Goal: Transaction & Acquisition: Obtain resource

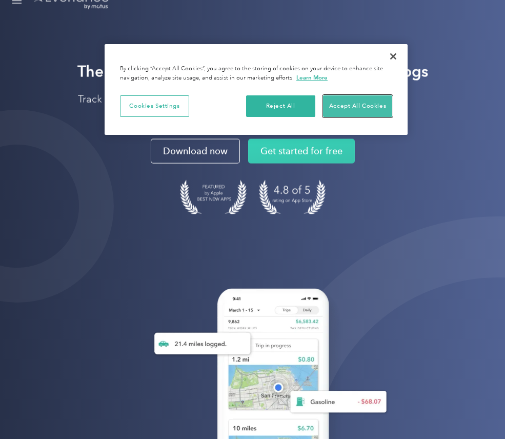
click at [337, 108] on button "Accept All Cookies" at bounding box center [357, 106] width 69 height 22
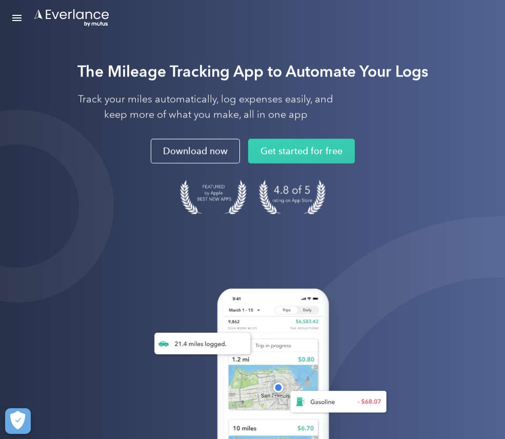
click at [0, 0] on div "Login" at bounding box center [0, 0] width 0 height 0
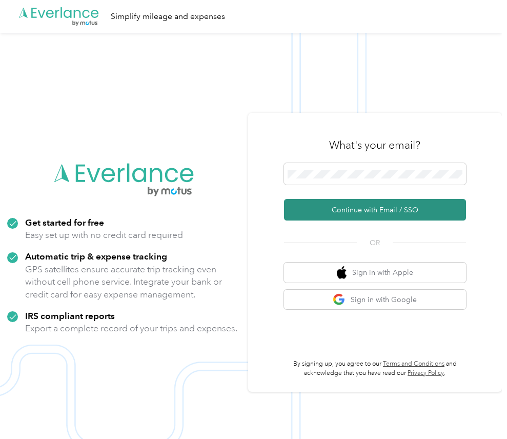
click at [321, 211] on button "Continue with Email / SSO" at bounding box center [375, 210] width 182 height 22
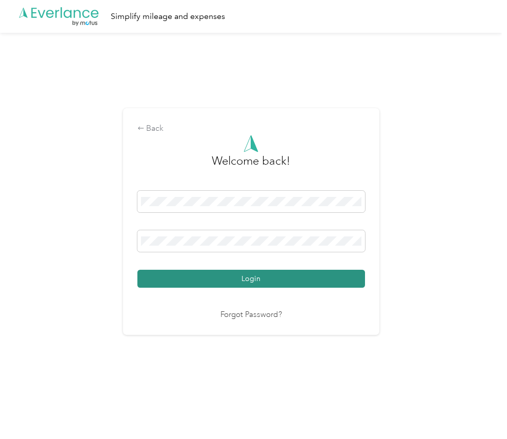
click at [302, 280] on button "Login" at bounding box center [251, 279] width 228 height 18
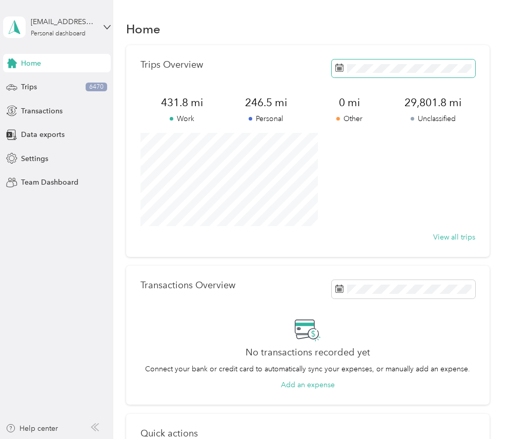
click at [332, 73] on span at bounding box center [403, 68] width 143 height 18
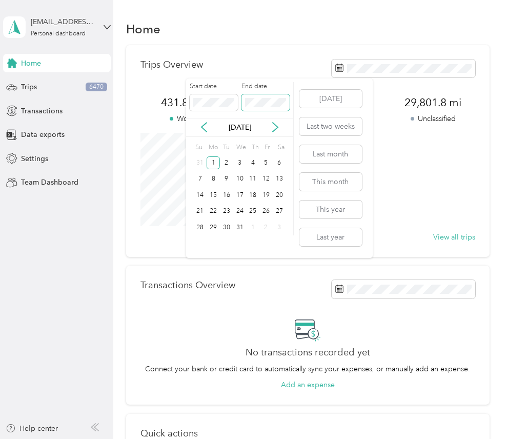
click at [243, 100] on span at bounding box center [265, 102] width 48 height 16
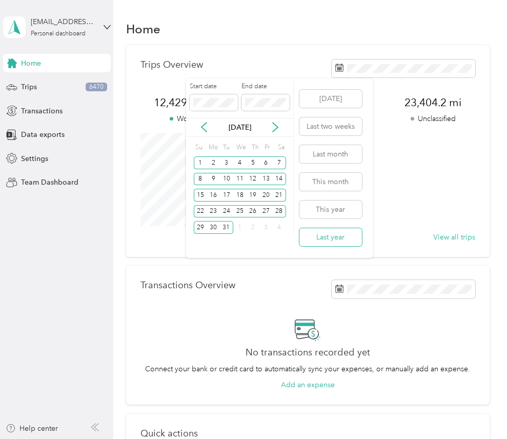
click at [322, 239] on button "Last year" at bounding box center [330, 237] width 63 height 18
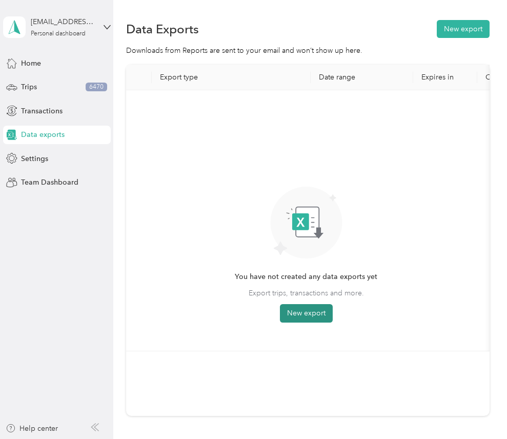
click at [299, 314] on button "New export" at bounding box center [306, 313] width 53 height 18
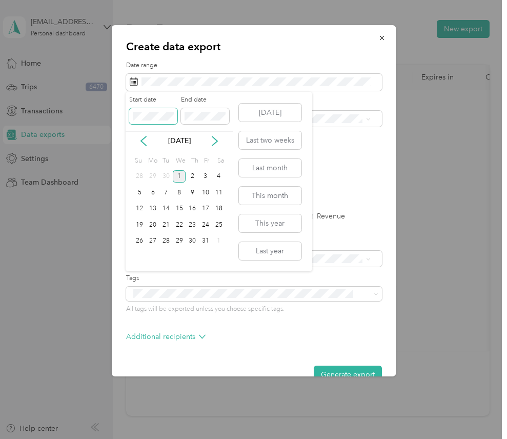
click at [114, 438] on div "Create data export Date range Purpose Advanced filters File format Excel CSV PD…" at bounding box center [251, 439] width 502 height 0
click at [277, 255] on button "Last year" at bounding box center [270, 251] width 63 height 18
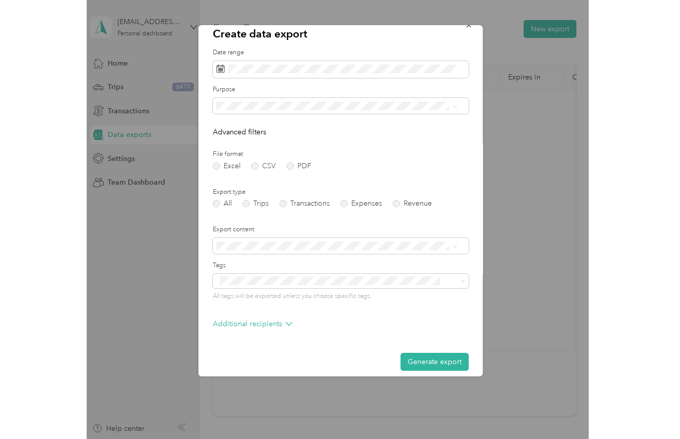
scroll to position [22, 0]
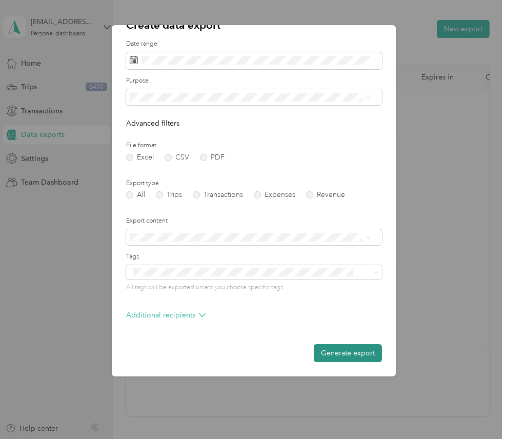
click at [327, 354] on button "Generate export" at bounding box center [347, 353] width 68 height 18
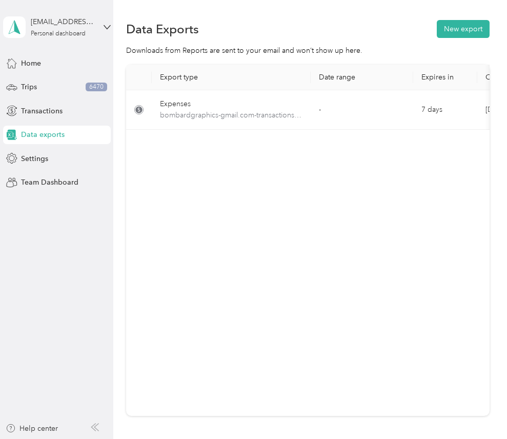
click at [486, 110] on div "Data Exports New export Downloads from Reports are sent to your email and won’t…" at bounding box center [307, 253] width 388 height 507
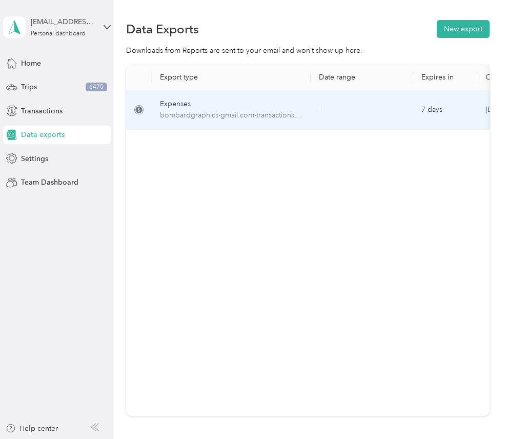
click at [472, 111] on td "7 days" at bounding box center [445, 109] width 64 height 39
click at [229, 112] on span "bombardgraphics-gmail.com-transactions-2024-01-01-2024-12-31.xlsx" at bounding box center [231, 115] width 142 height 11
click at [202, 115] on span "bombardgraphics-gmail.com-transactions-2024-01-01-2024-12-31.xlsx" at bounding box center [231, 115] width 142 height 11
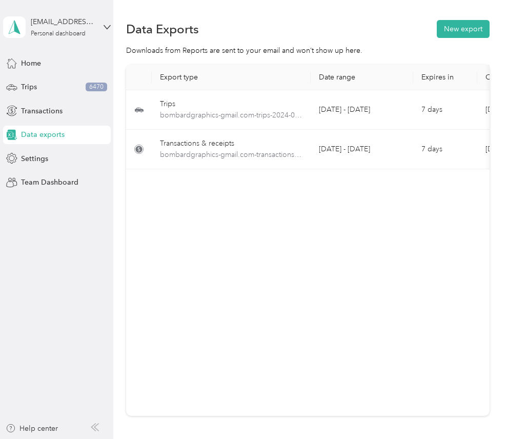
click at [490, 109] on div "Data Exports New export Downloads from Reports are sent to your email and won’t…" at bounding box center [307, 253] width 388 height 507
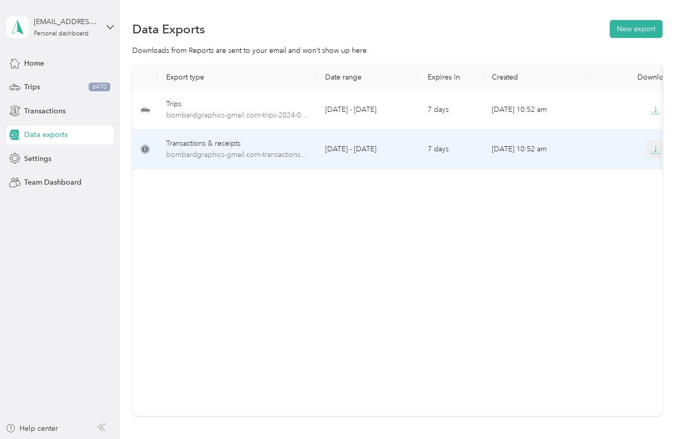
click at [506, 151] on icon "button" at bounding box center [655, 149] width 3 height 6
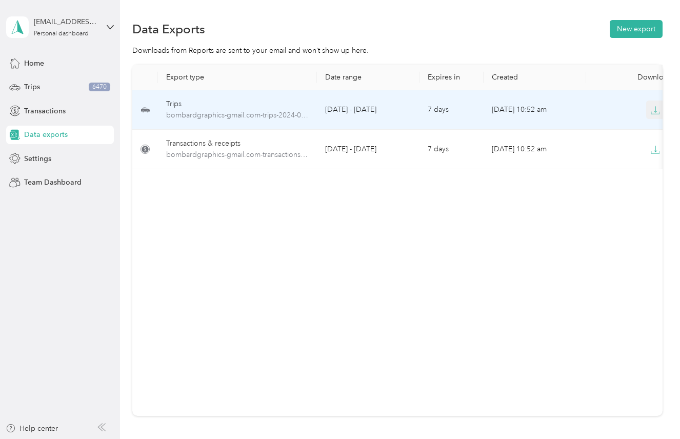
click at [506, 110] on icon "button" at bounding box center [654, 110] width 9 height 9
